Goal: Find specific page/section: Find specific page/section

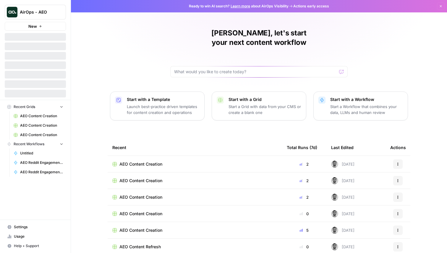
click at [50, 14] on span "AirOps - AEO" at bounding box center [38, 12] width 36 height 6
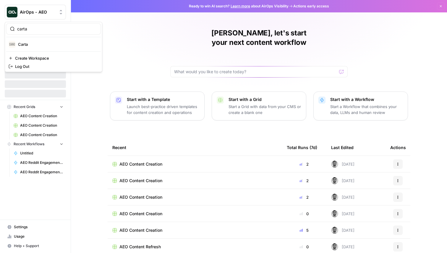
type input "carta"
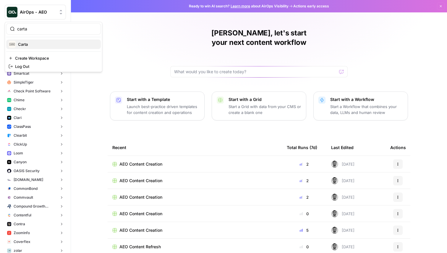
click button "Carta" at bounding box center [53, 44] width 95 height 9
